Goal: Communication & Community: Ask a question

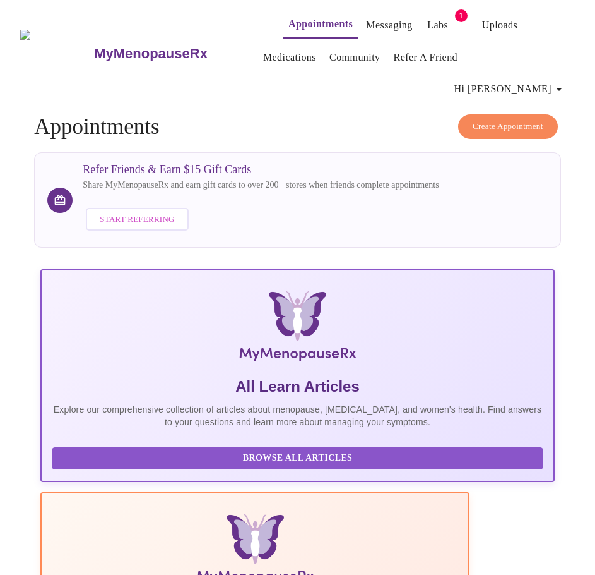
click at [375, 20] on link "Messaging" at bounding box center [389, 25] width 46 height 18
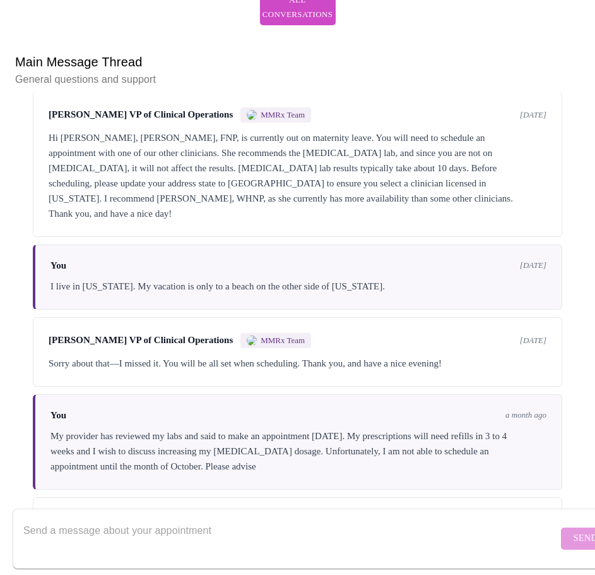
scroll to position [1356, 0]
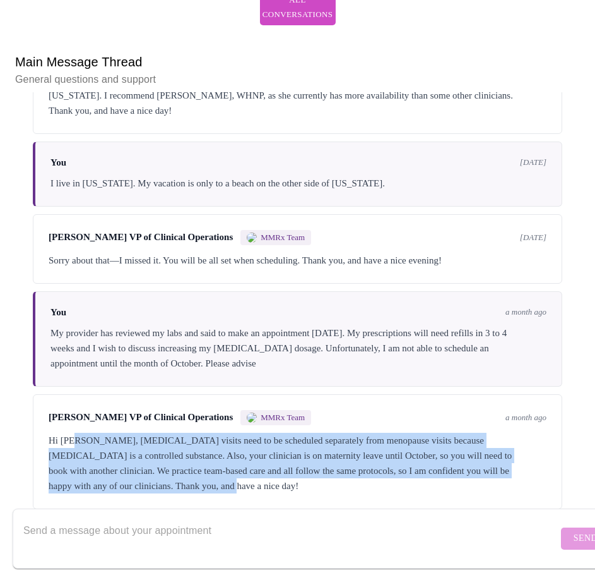
drag, startPoint x: 69, startPoint y: 403, endPoint x: 302, endPoint y: 453, distance: 238.4
click at [302, 453] on div "Hi [PERSON_NAME], [MEDICAL_DATA] visits need to be scheduled separately from me…" at bounding box center [298, 462] width 498 height 61
drag, startPoint x: 70, startPoint y: 406, endPoint x: 299, endPoint y: 450, distance: 232.7
click at [297, 459] on div "[PERSON_NAME] VP of Clinical Operations MMRx Team a month ago Hi [PERSON_NAME],…" at bounding box center [298, 451] width 530 height 115
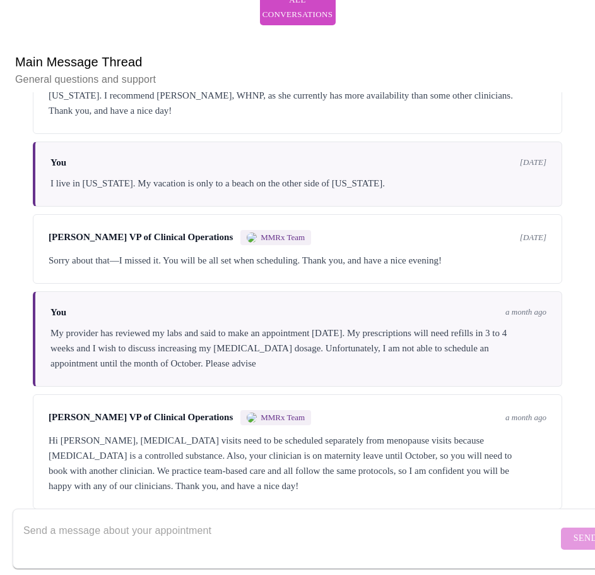
click at [299, 448] on div "Hi [PERSON_NAME], [MEDICAL_DATA] visits need to be scheduled separately from me…" at bounding box center [298, 462] width 498 height 61
click at [396, 524] on textarea "Send a message about your appointment" at bounding box center [290, 538] width 535 height 40
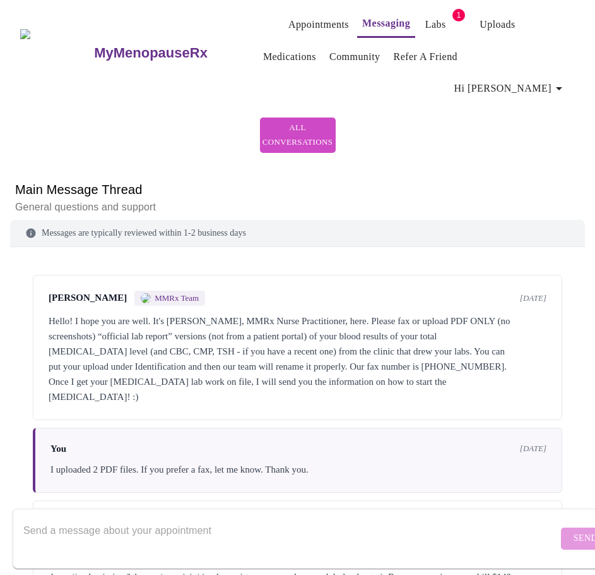
scroll to position [0, 0]
click at [535, 80] on span "Hi [PERSON_NAME]" at bounding box center [511, 89] width 112 height 18
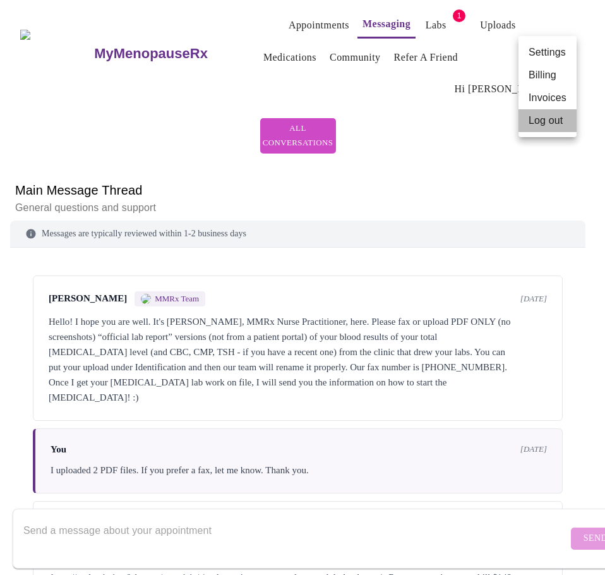
click at [547, 124] on li "Log out" at bounding box center [547, 120] width 58 height 23
